Goal: Task Accomplishment & Management: Manage account settings

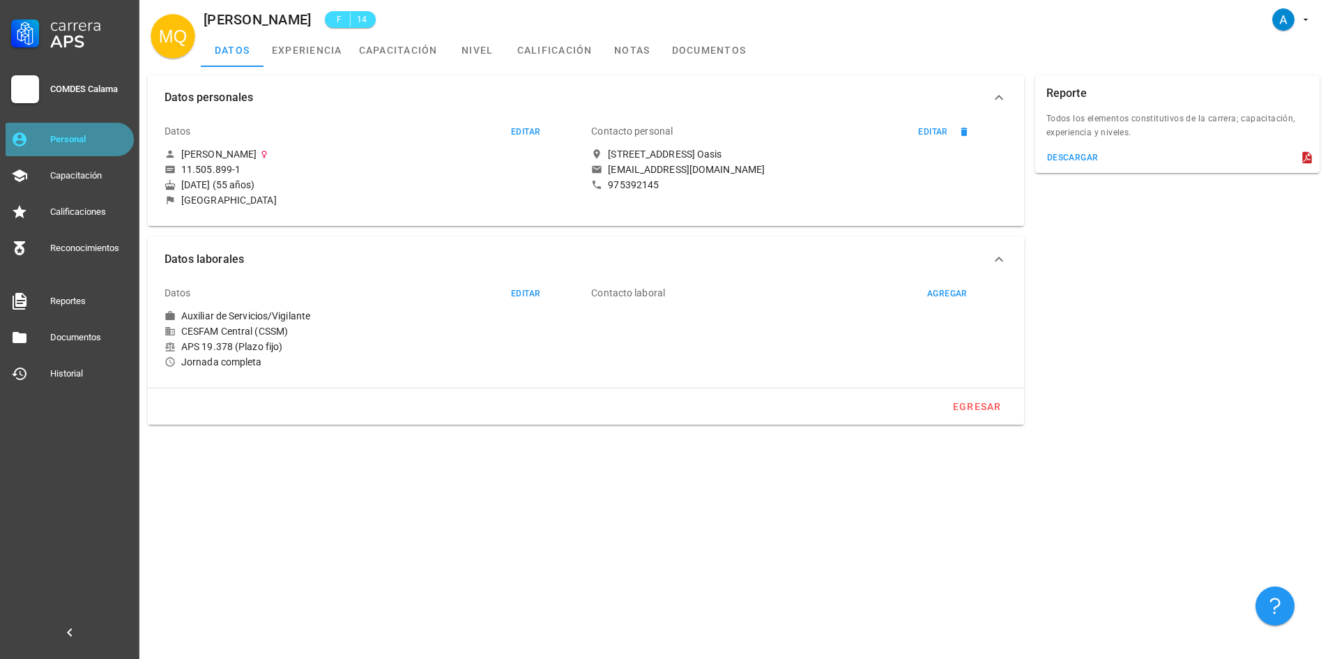
click at [84, 139] on div "Personal" at bounding box center [89, 139] width 78 height 11
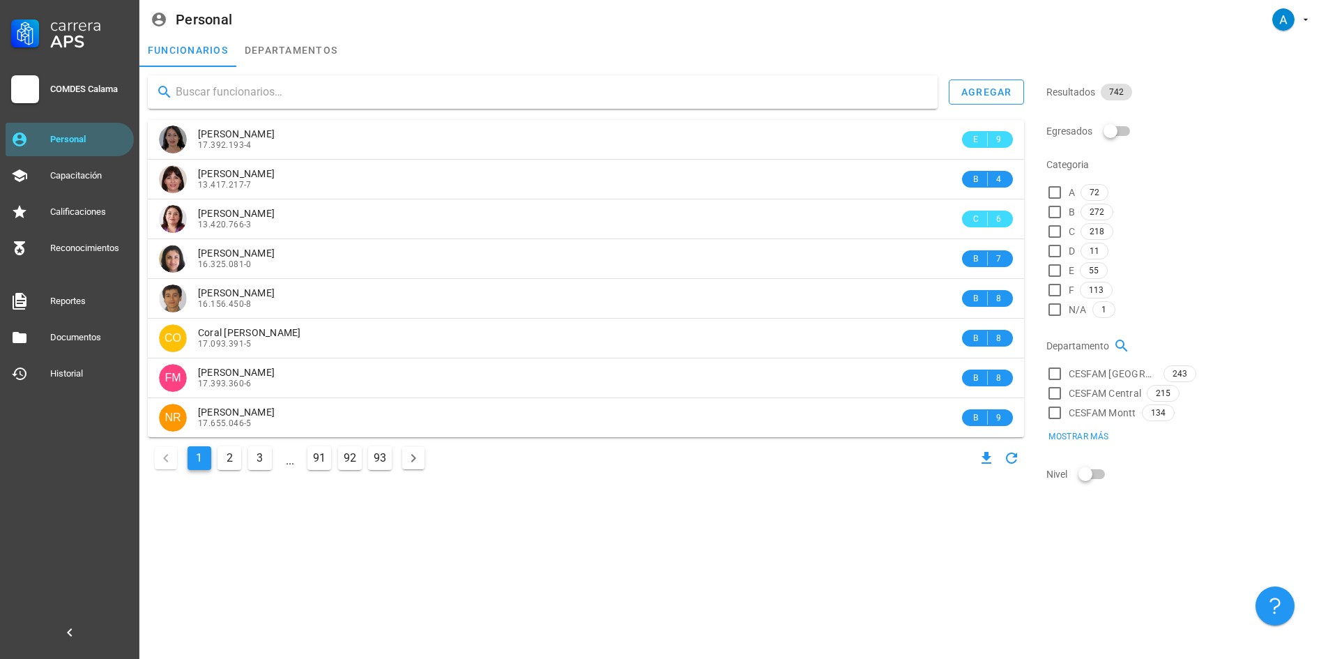
click at [285, 93] on input "text" at bounding box center [551, 92] width 751 height 22
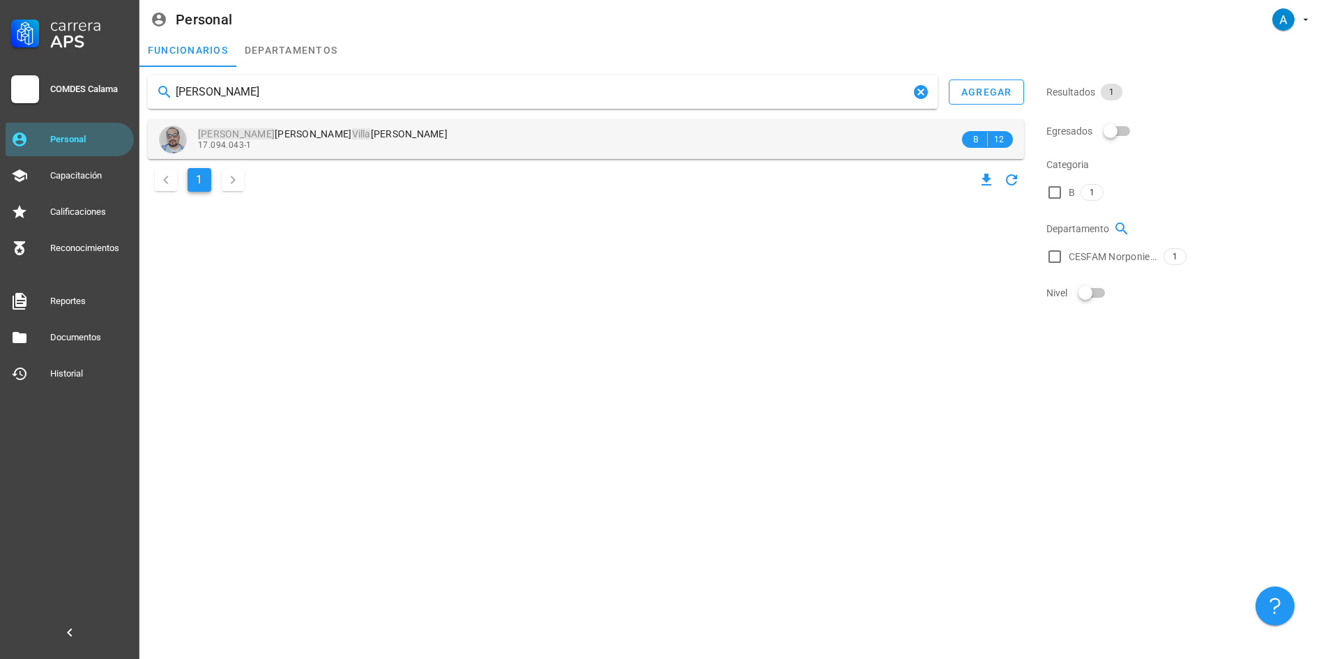
type input "[PERSON_NAME]"
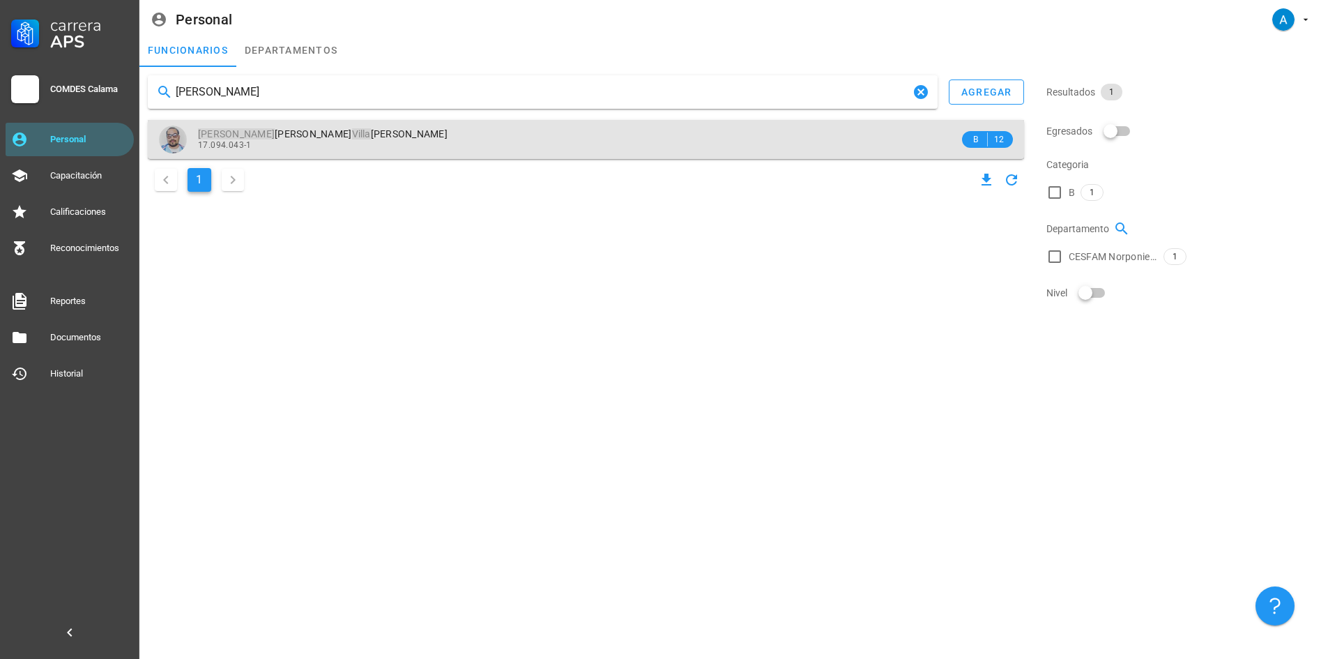
click at [319, 137] on span "[PERSON_NAME] [PERSON_NAME]" at bounding box center [323, 133] width 250 height 11
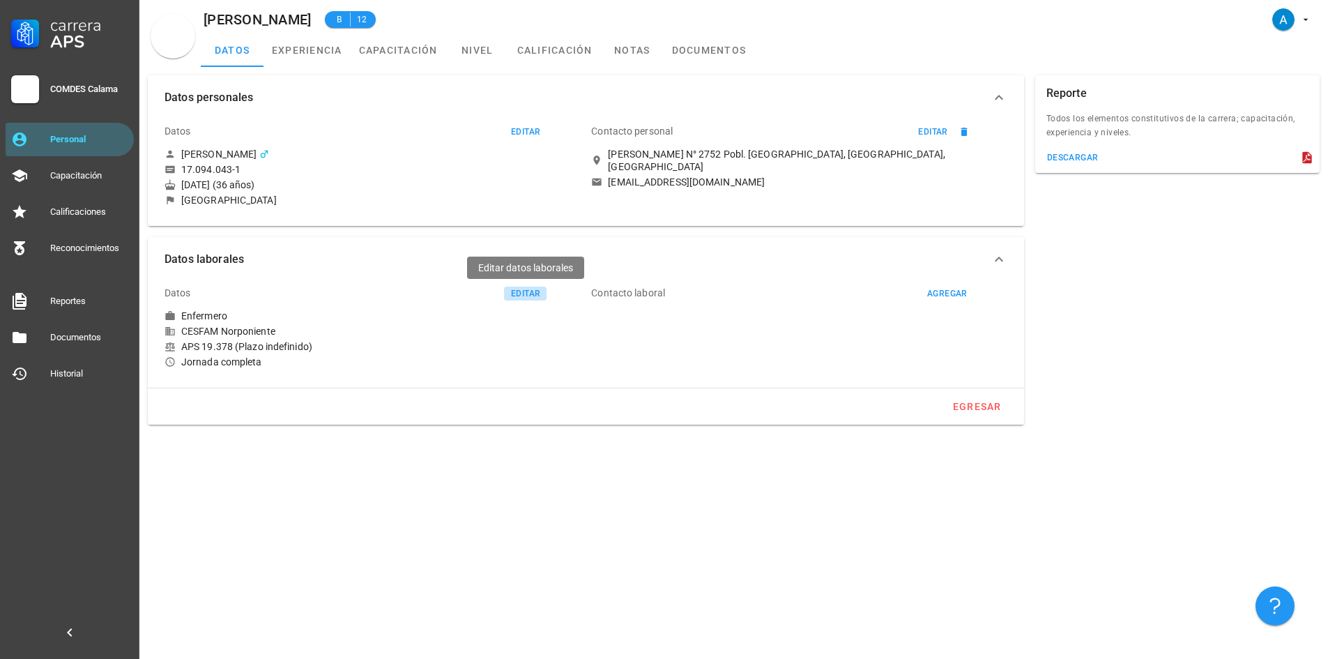
click at [532, 291] on div "editar" at bounding box center [525, 294] width 30 height 10
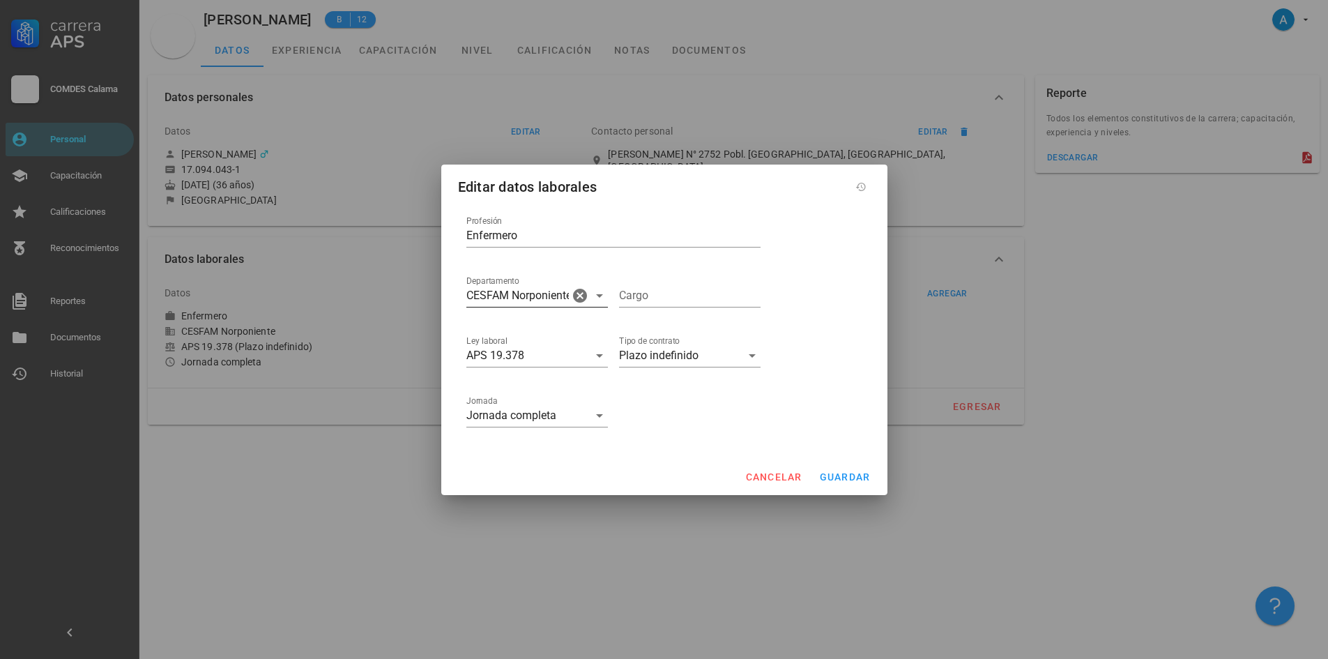
click at [597, 296] on icon at bounding box center [599, 295] width 7 height 3
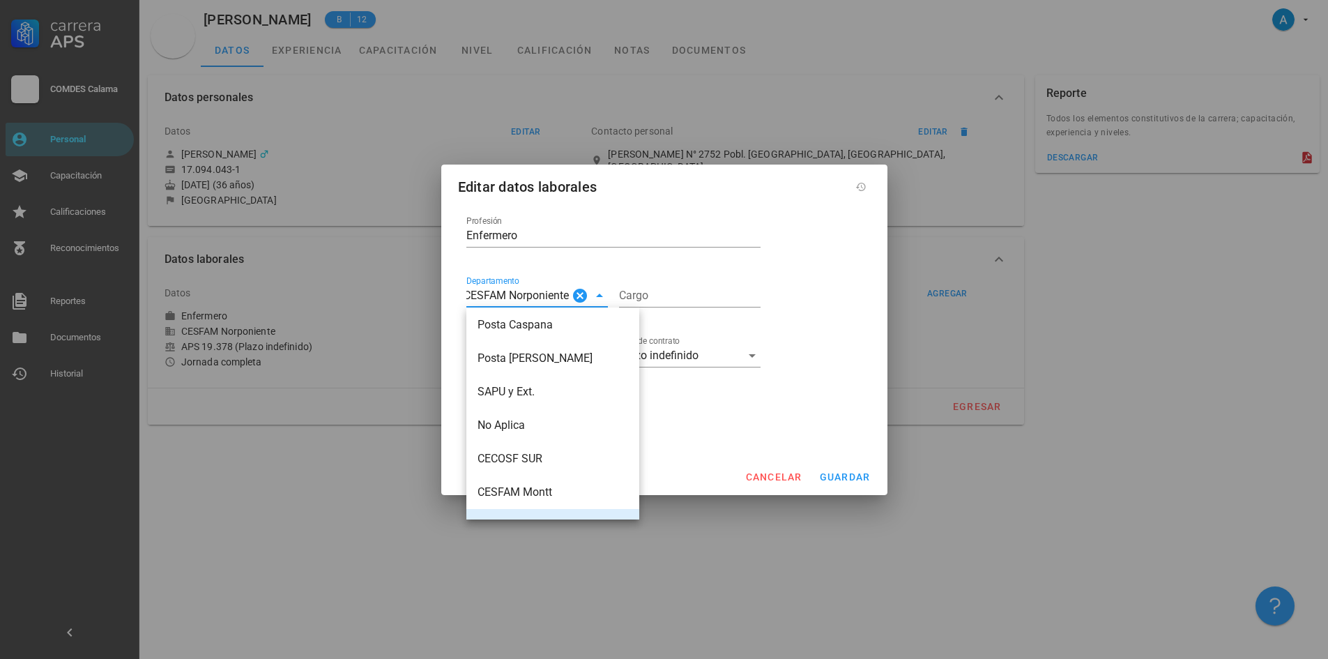
scroll to position [44, 0]
click at [544, 487] on div "CESFAM Montt" at bounding box center [552, 486] width 151 height 13
type input "CESFAM Montt"
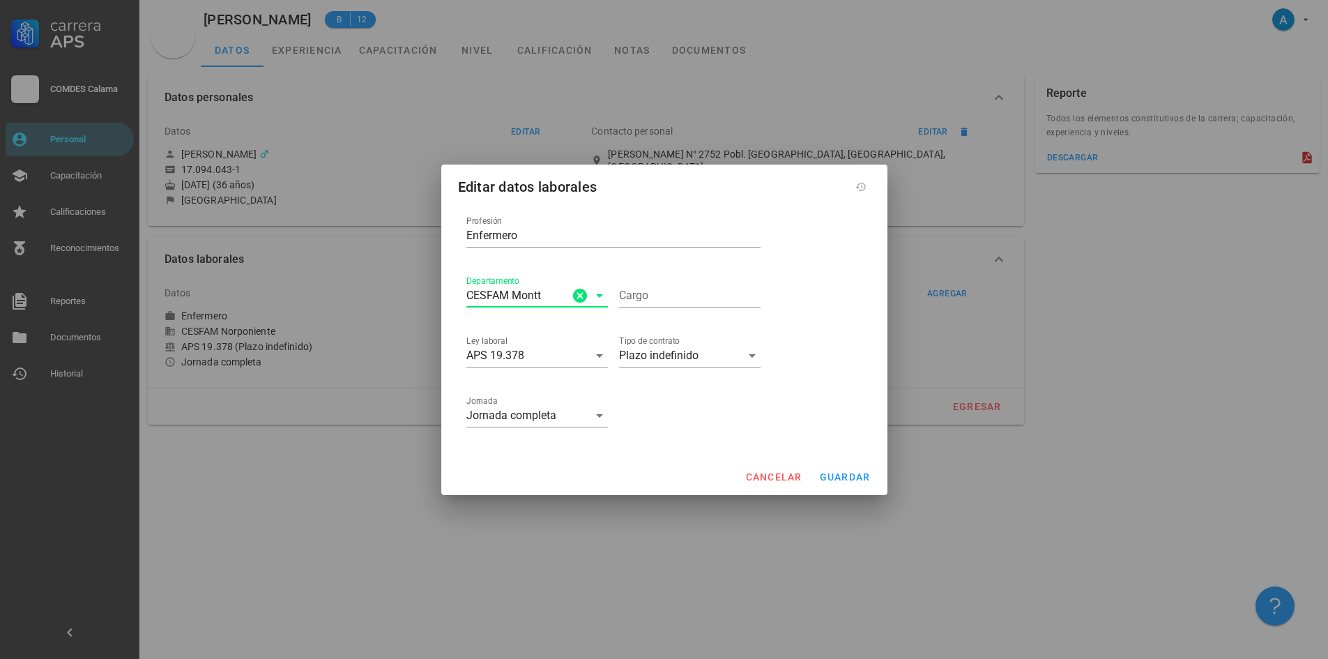
scroll to position [0, 0]
click at [852, 478] on span "guardar" at bounding box center [845, 476] width 52 height 11
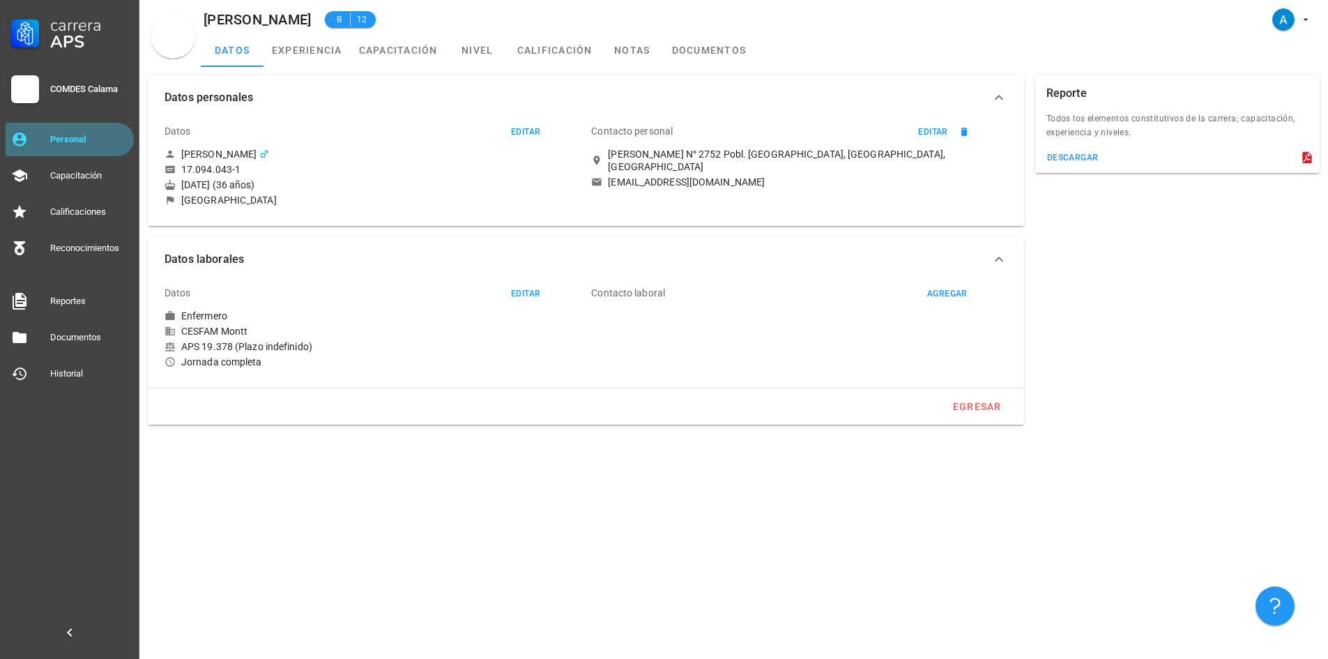
click at [72, 143] on div "Personal" at bounding box center [89, 139] width 78 height 11
